Goal: Task Accomplishment & Management: Manage account settings

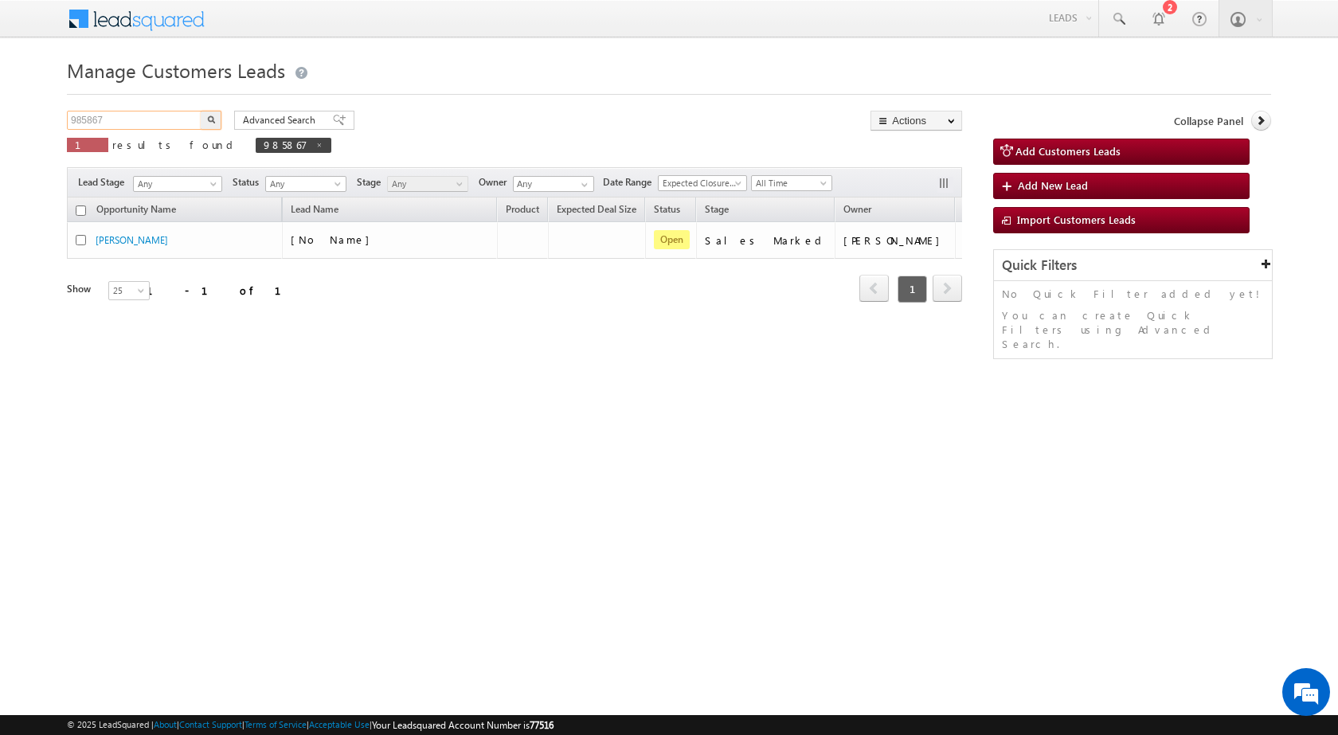
click at [168, 121] on input "985867" at bounding box center [135, 120] width 136 height 19
type input "Search Customers Leads"
type input "985207"
click at [201, 111] on button "button" at bounding box center [211, 120] width 21 height 19
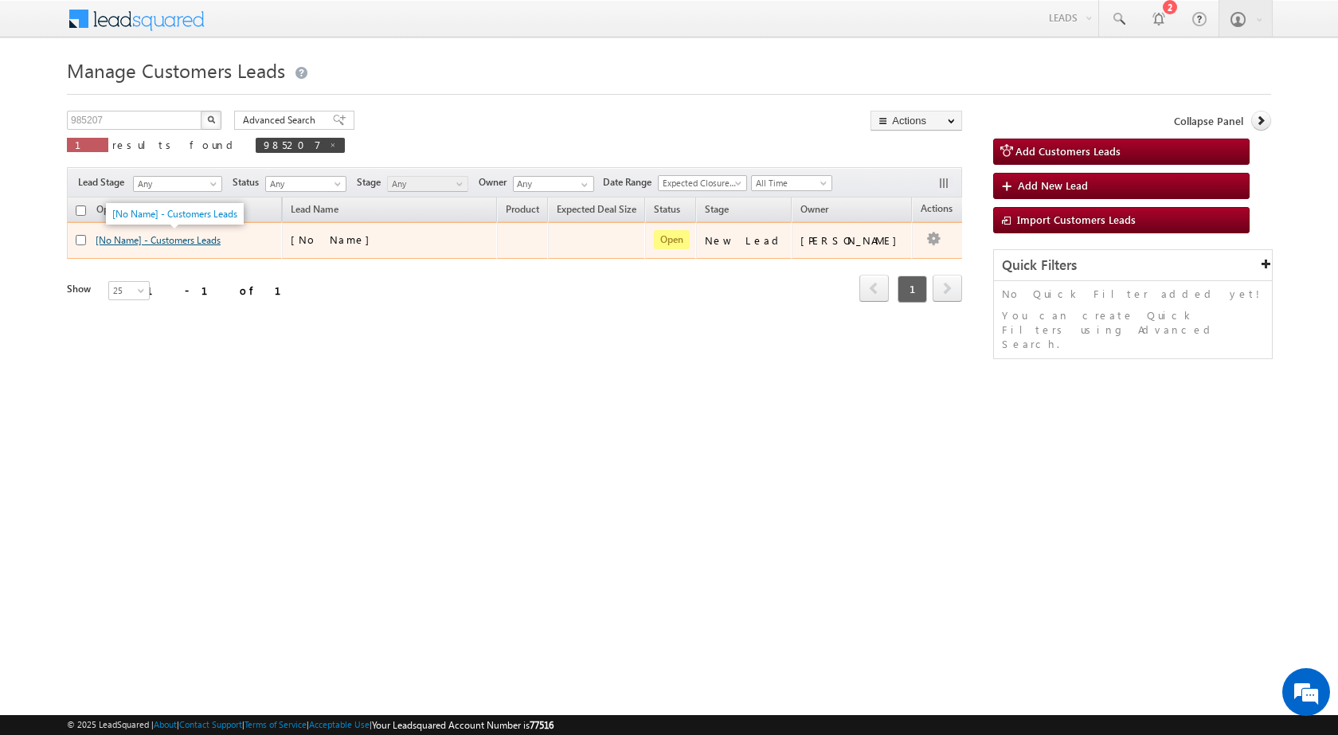
click at [209, 245] on link "[No Name] - Customers Leads" at bounding box center [158, 240] width 125 height 12
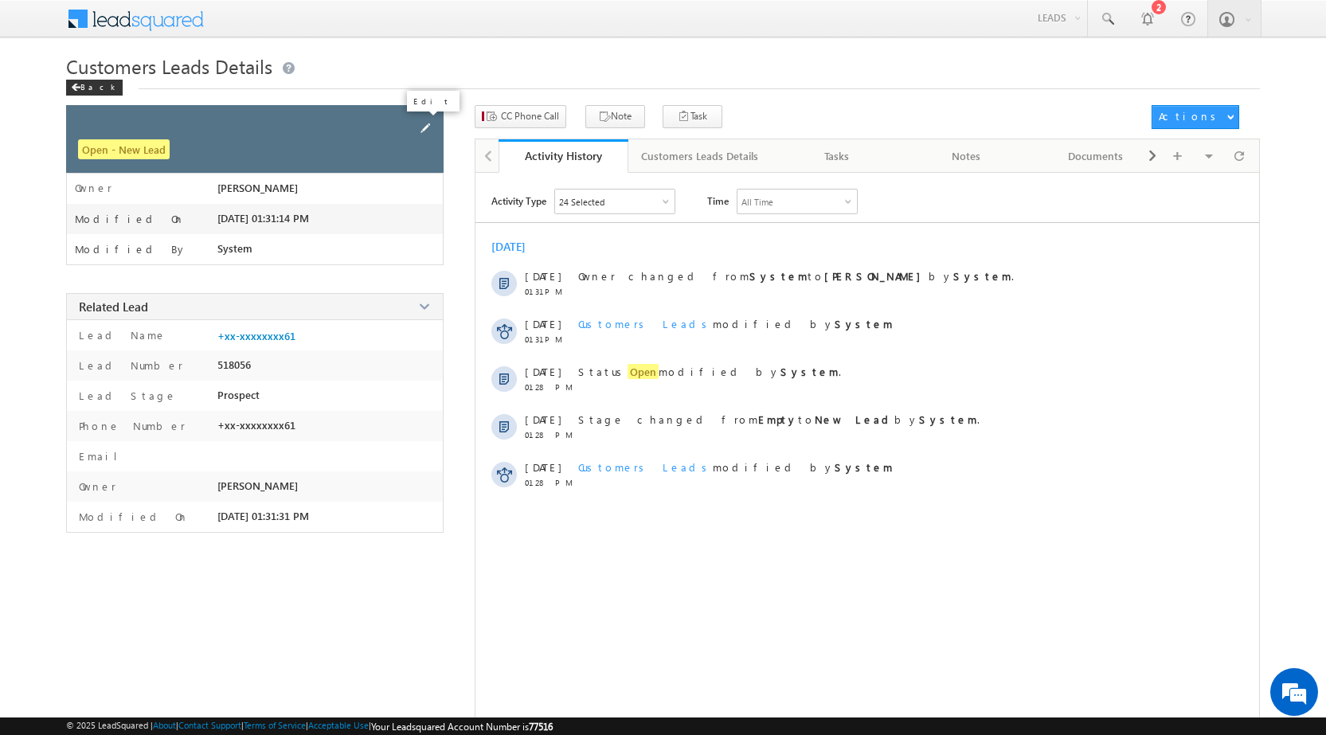
drag, startPoint x: 429, startPoint y: 123, endPoint x: 464, endPoint y: 563, distance: 441.9
click at [428, 123] on span at bounding box center [426, 128] width 18 height 18
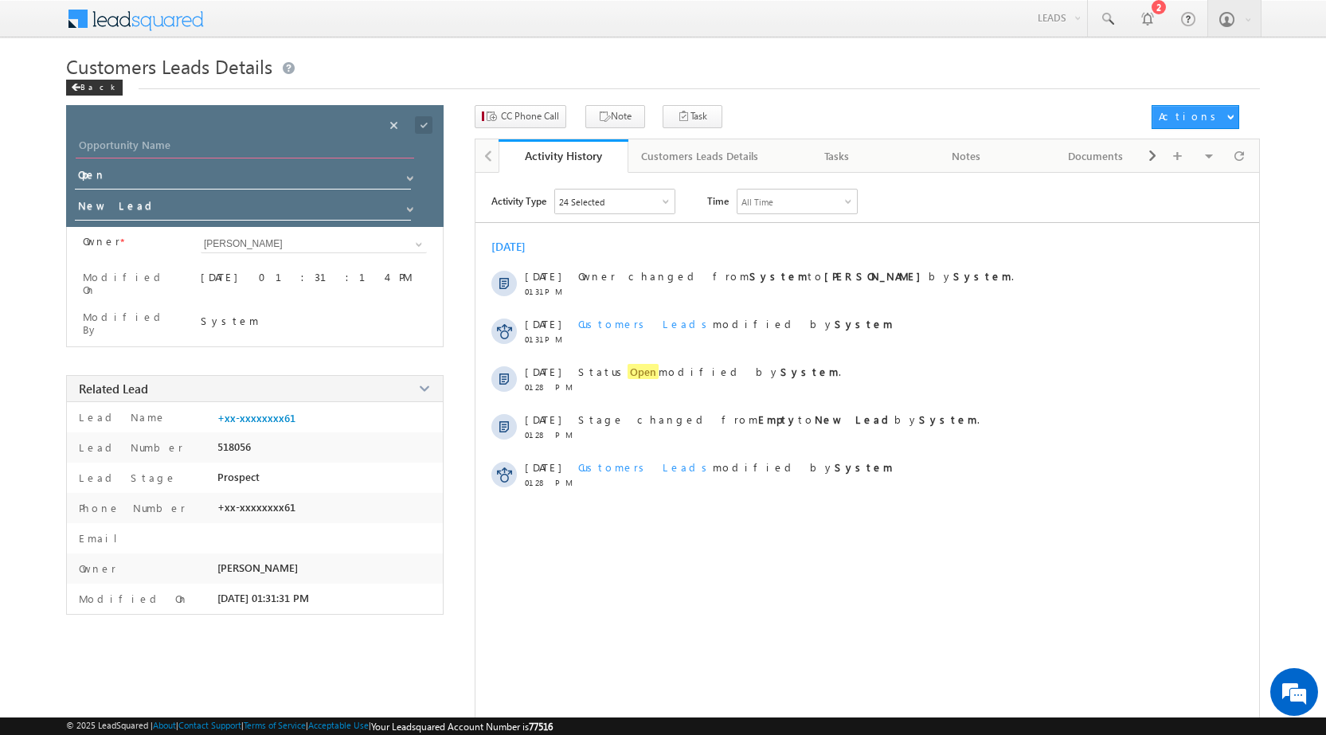
click at [239, 139] on input "Opportunity Name" at bounding box center [245, 147] width 339 height 22
paste input "VIJAY BHIMRAO CHOUDHARI"
type input "VIJAY BHIMRAO CHOUDHARI"
click at [241, 207] on input "New Lead" at bounding box center [244, 208] width 338 height 25
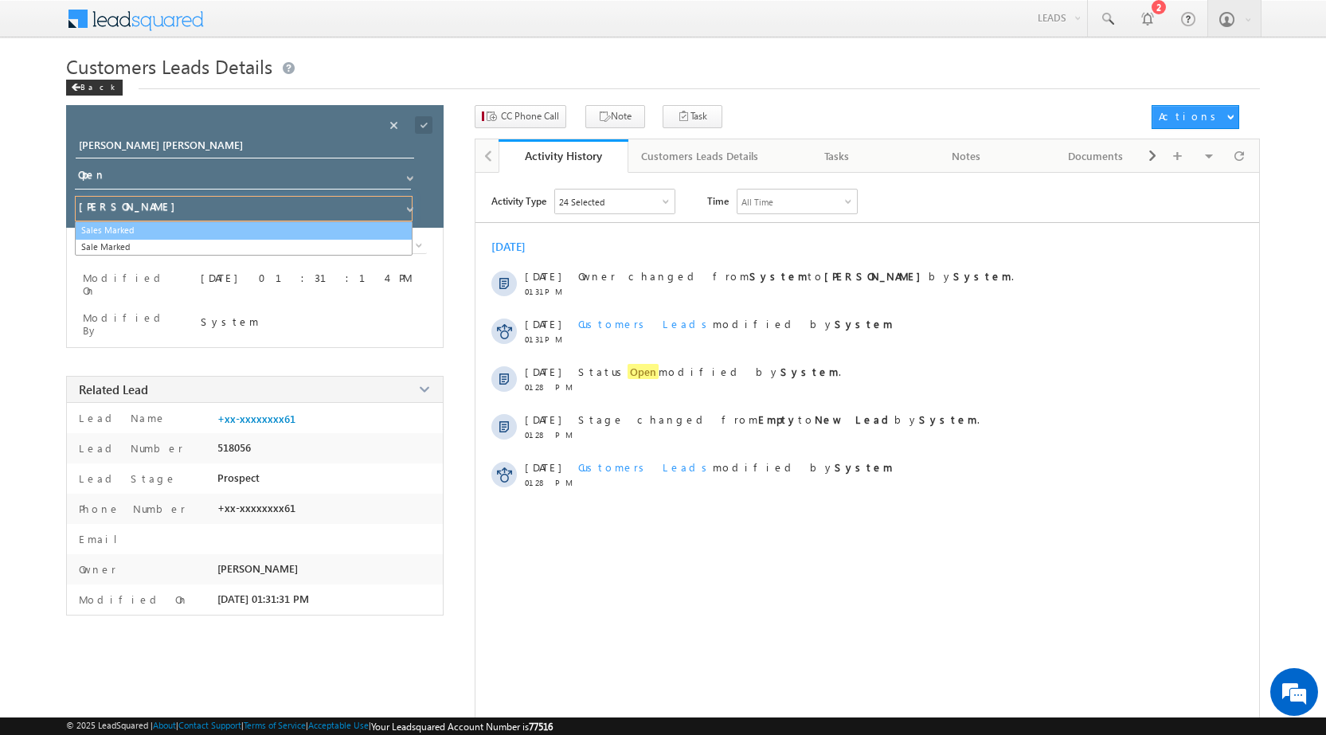
click at [262, 227] on link "Sales Marked" at bounding box center [244, 230] width 338 height 18
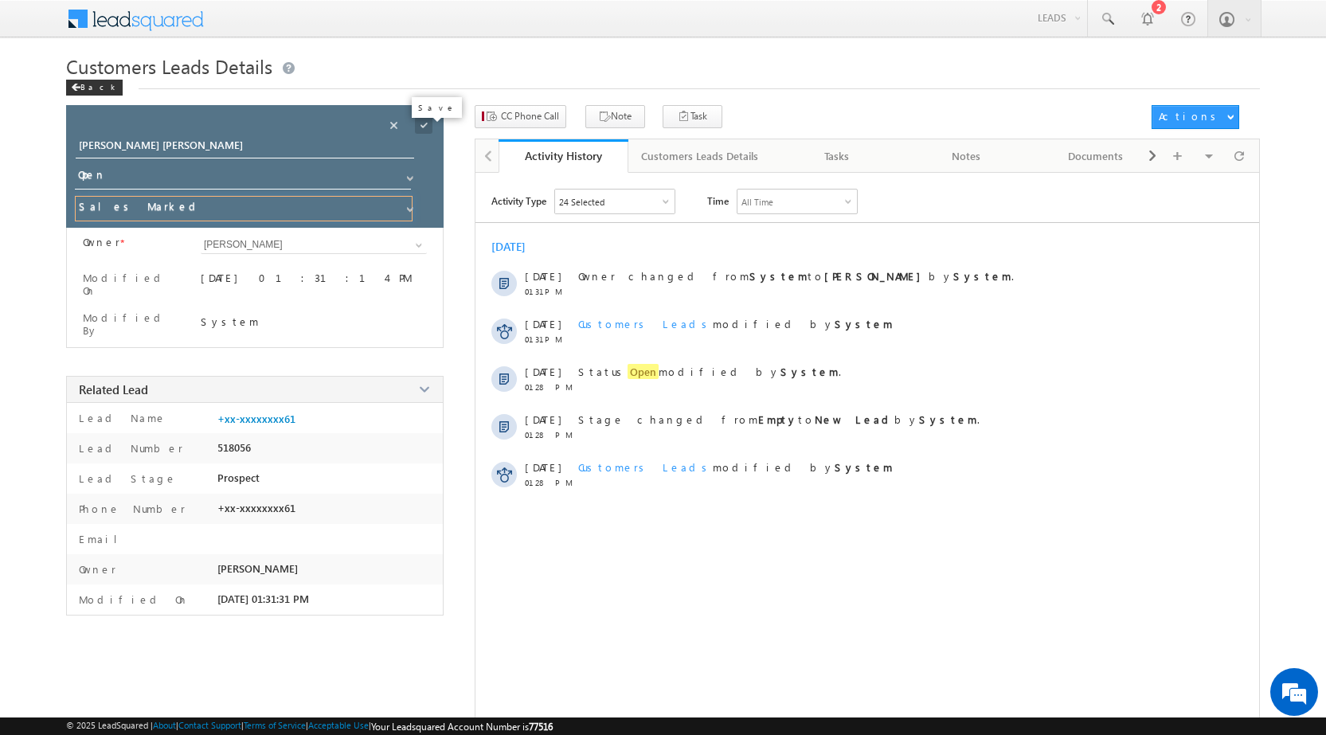
type input "Sales Marked"
click at [421, 123] on span at bounding box center [424, 125] width 18 height 18
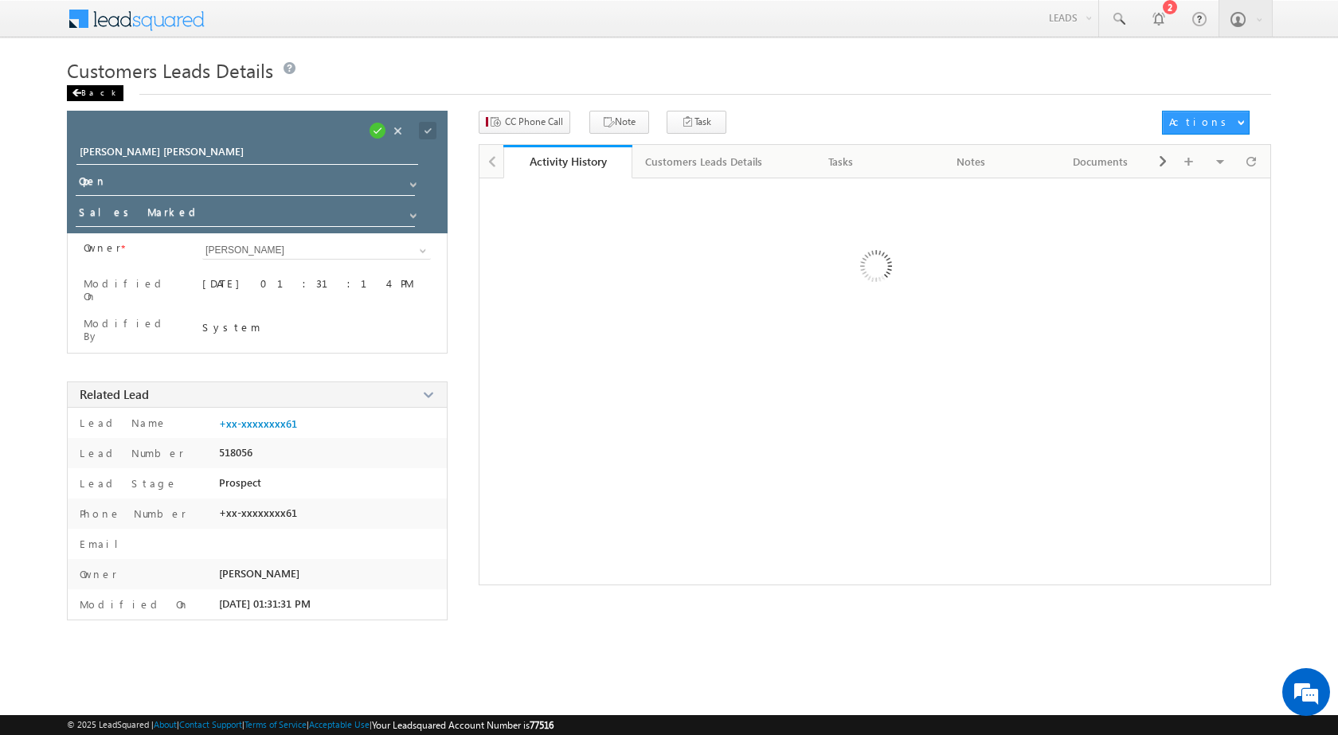
click at [79, 91] on span at bounding box center [77, 93] width 10 height 8
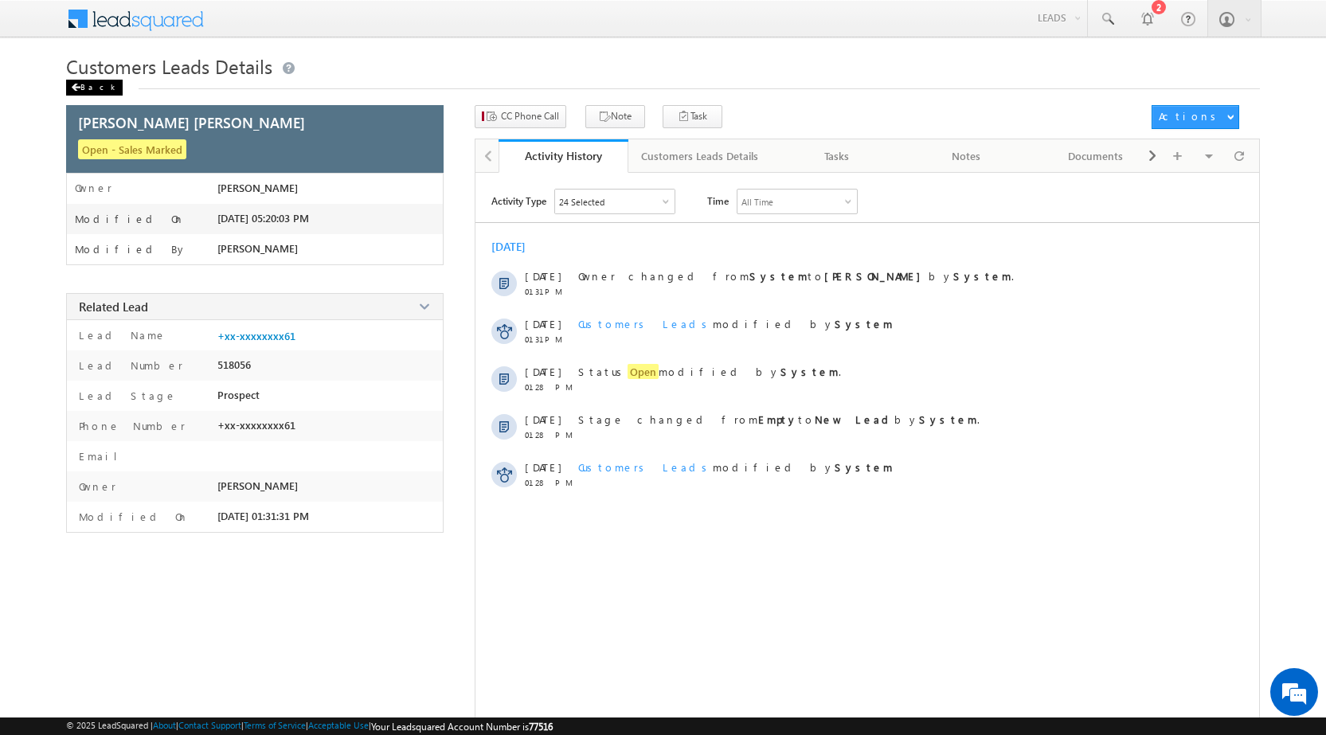
click at [77, 85] on span at bounding box center [76, 88] width 10 height 8
click at [96, 92] on div "Back" at bounding box center [94, 88] width 57 height 16
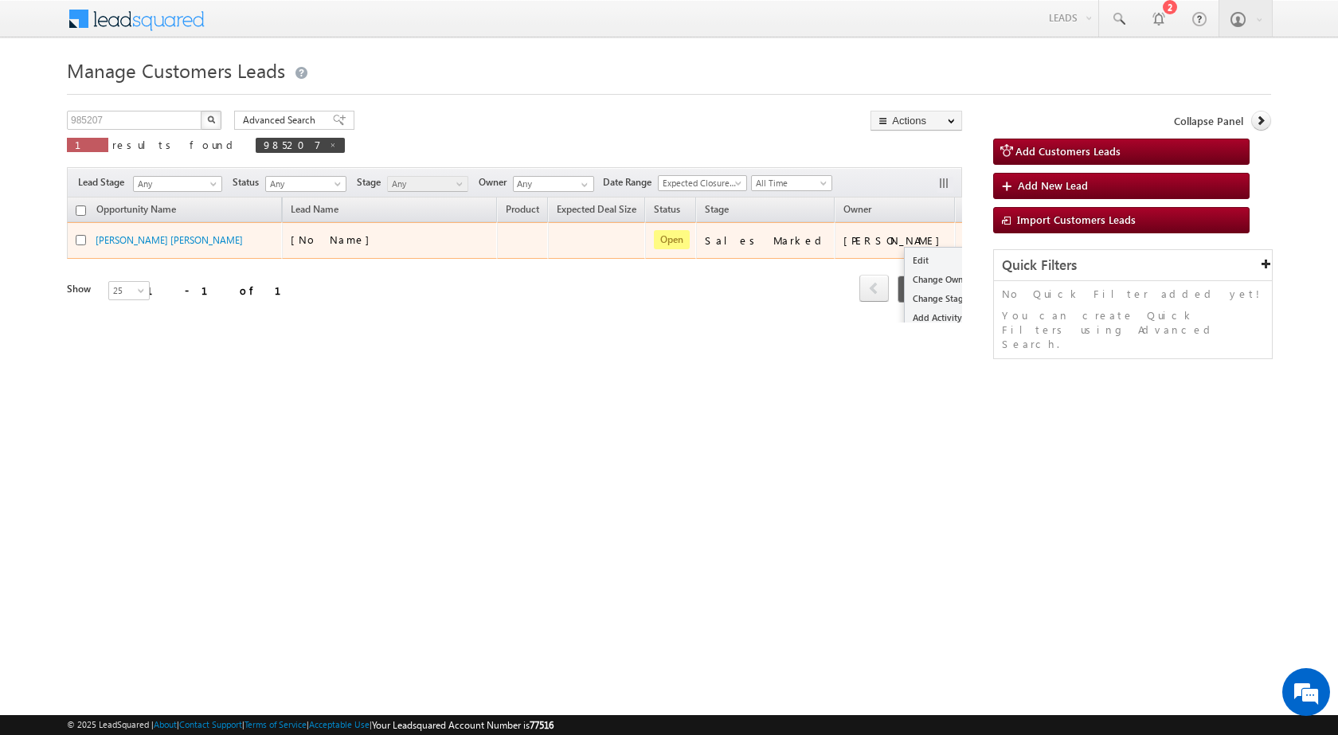
click at [969, 245] on button "button" at bounding box center [977, 240] width 16 height 16
click at [905, 261] on link "Edit" at bounding box center [945, 260] width 80 height 19
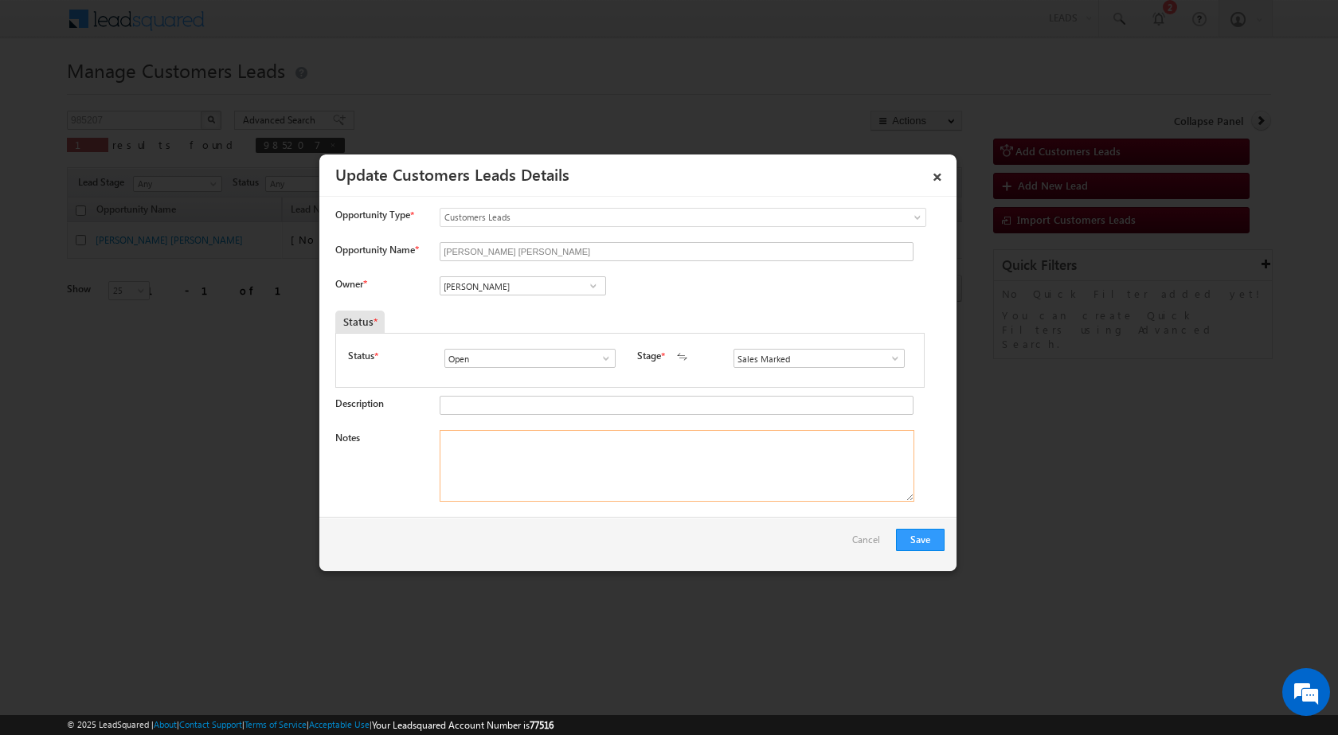
click at [577, 485] on textarea "Notes" at bounding box center [677, 466] width 475 height 72
paste textarea "Mobile no - 9423649861 / Name - VIJAY BHIMRAO CHOUDHARI / Renovation / Lv - 10l…"
type textarea "Mobile no - 9423649861 / Name - VIJAY BHIMRAO CHOUDHARI / Renovation / Lv - 10l…"
click at [530, 281] on input "[PERSON_NAME]" at bounding box center [523, 285] width 166 height 19
paste input "vaibhav.dhanke@sgrlimited.in"
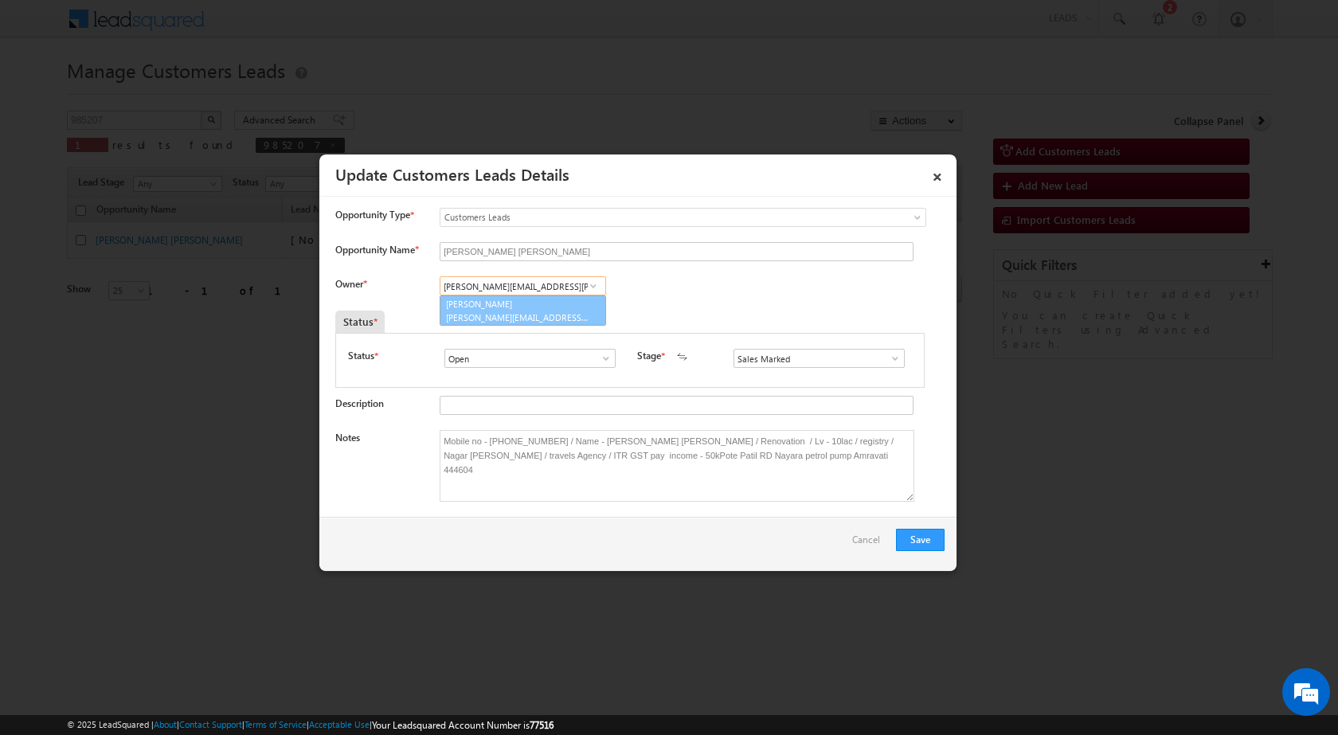
click at [538, 307] on link "Vaibhav Shankar Dhanke vaibhav.dhanke@sgrlimited.in" at bounding box center [523, 311] width 166 height 30
type input "Vaibhav Shankar Dhanke"
click at [931, 538] on button "Save" at bounding box center [920, 540] width 49 height 22
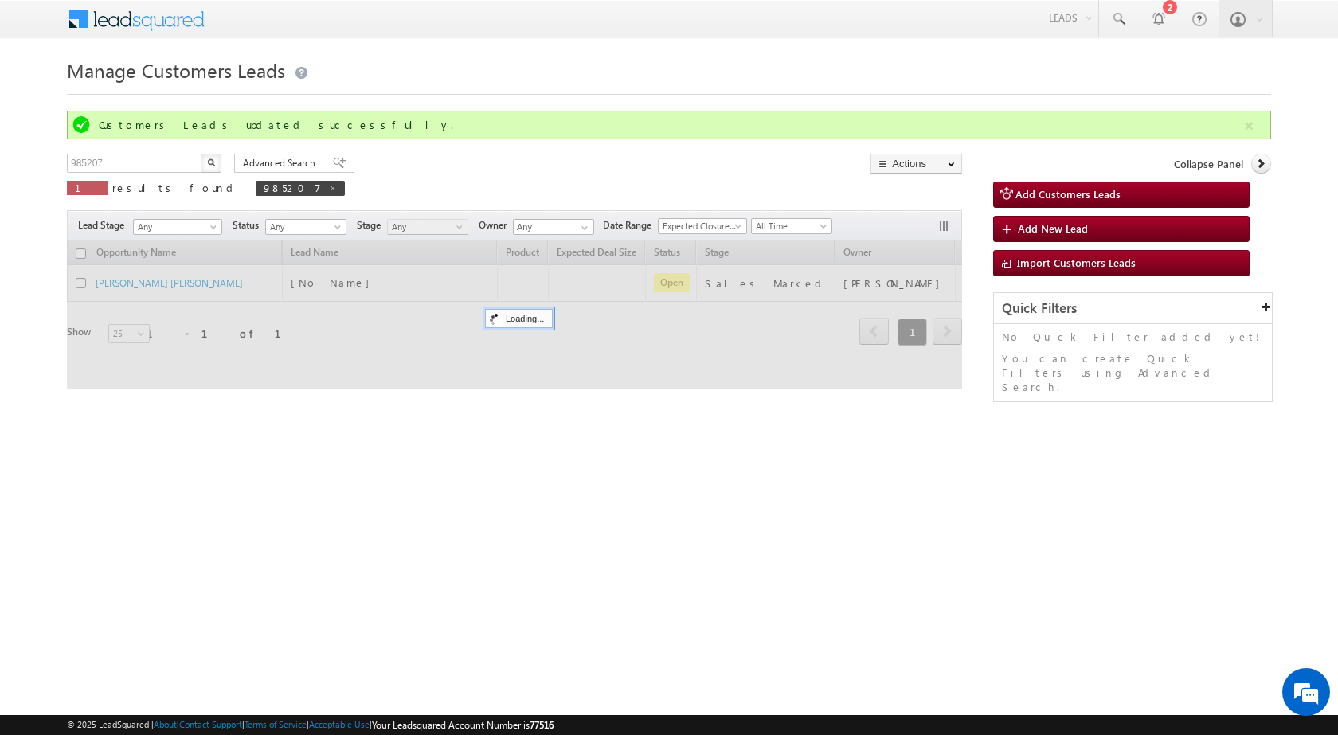
drag, startPoint x: 683, startPoint y: 414, endPoint x: 339, endPoint y: 186, distance: 412.7
click at [679, 414] on div "Manage Customers Leads Customers Leads updated successfully. 985207 X 1 results…" at bounding box center [669, 252] width 1204 height 398
